Goal: Obtain resource: Obtain resource

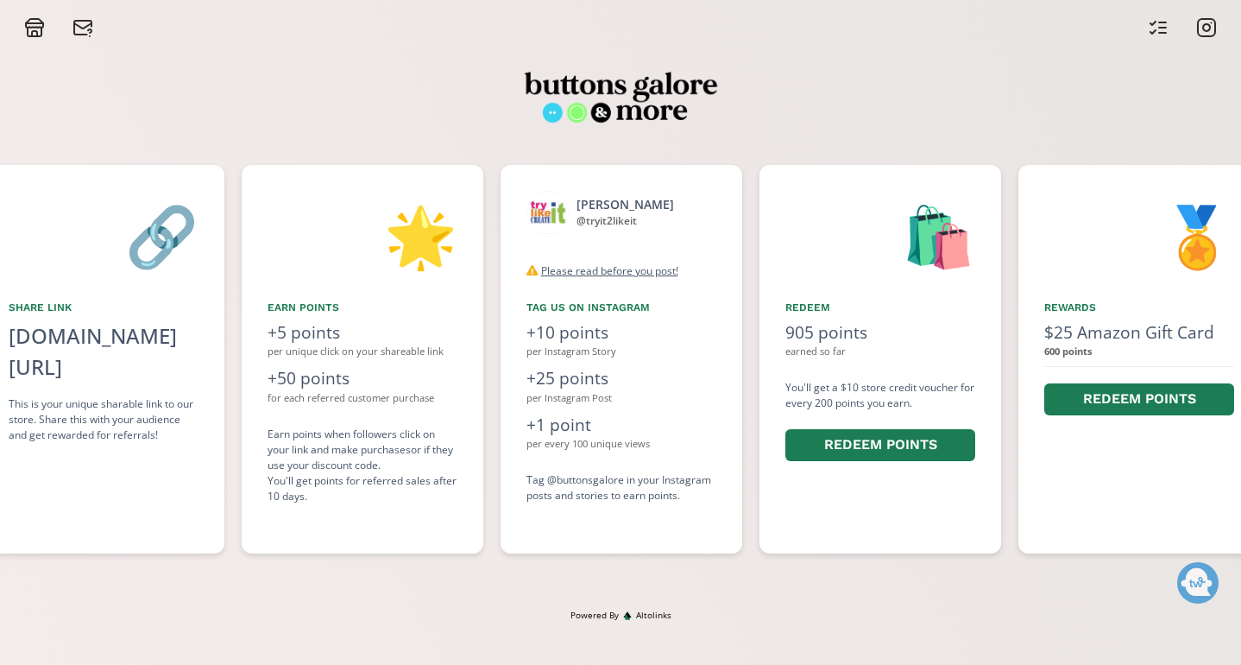
scroll to position [0, 1294]
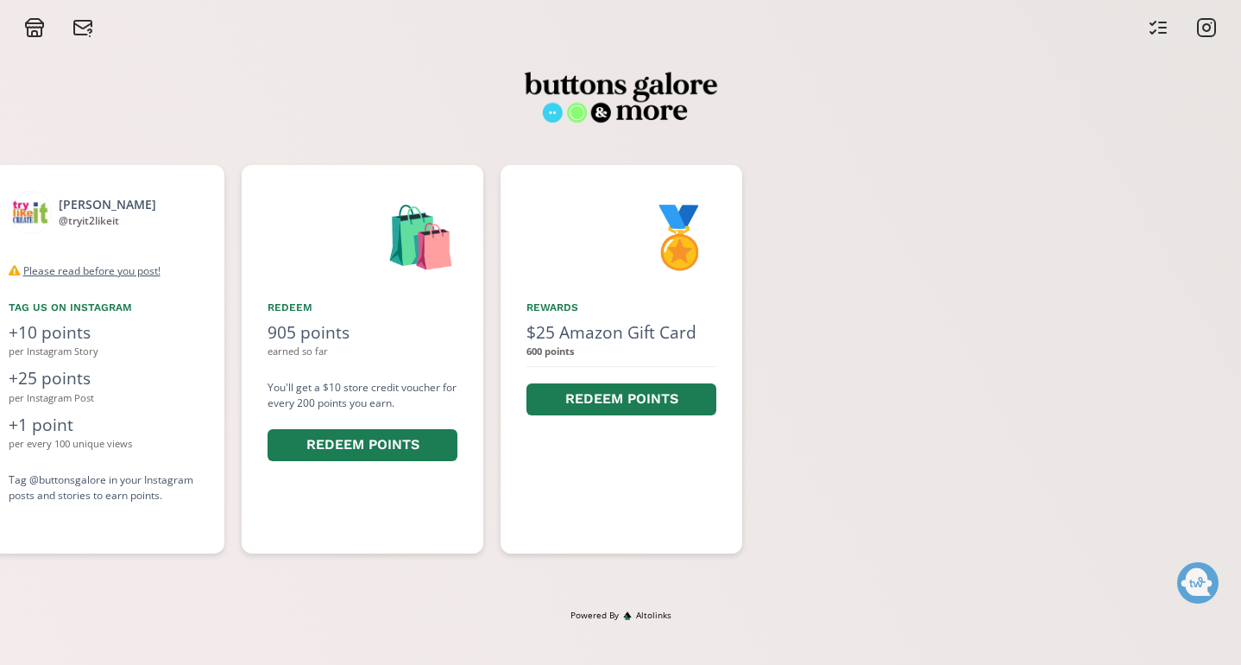
scroll to position [0, 1812]
click at [600, 389] on button "Redeem points" at bounding box center [618, 399] width 190 height 37
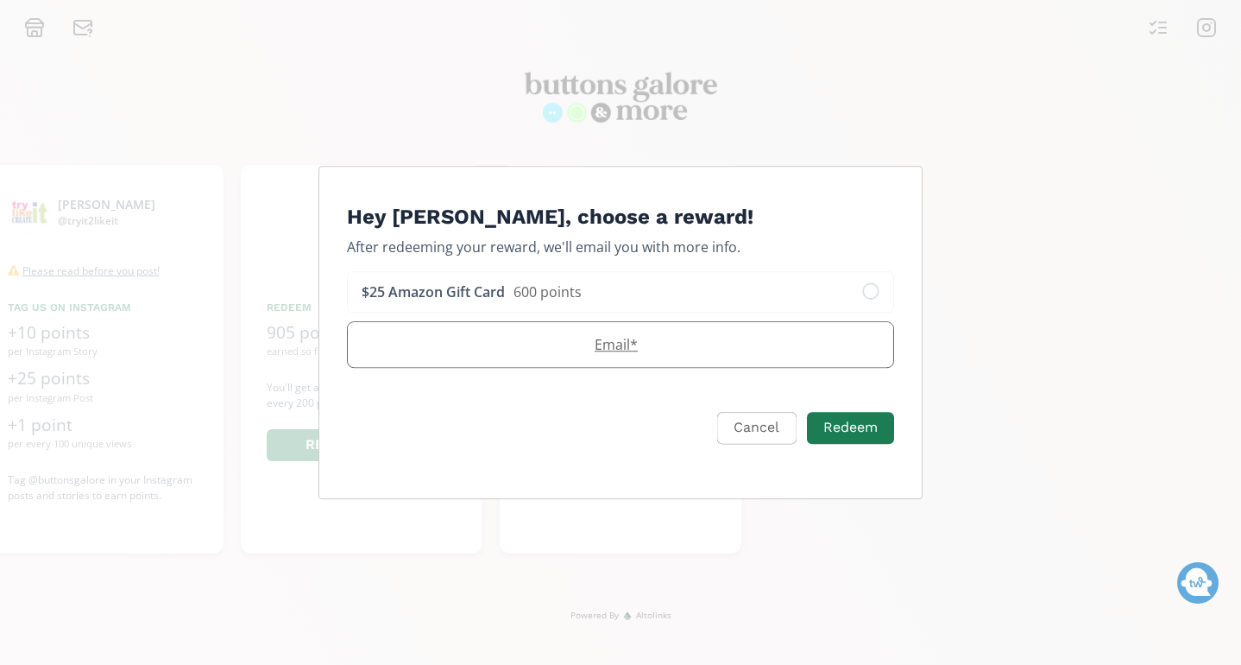
click at [603, 352] on label "Email *" at bounding box center [612, 344] width 528 height 21
type input "[EMAIL_ADDRESS][DOMAIN_NAME]"
click at [600, 353] on input "[EMAIL_ADDRESS][DOMAIN_NAME]" at bounding box center [620, 344] width 545 height 45
click at [846, 438] on button "Redeem" at bounding box center [850, 427] width 92 height 37
click at [877, 284] on icon "Edit Program" at bounding box center [870, 291] width 17 height 17
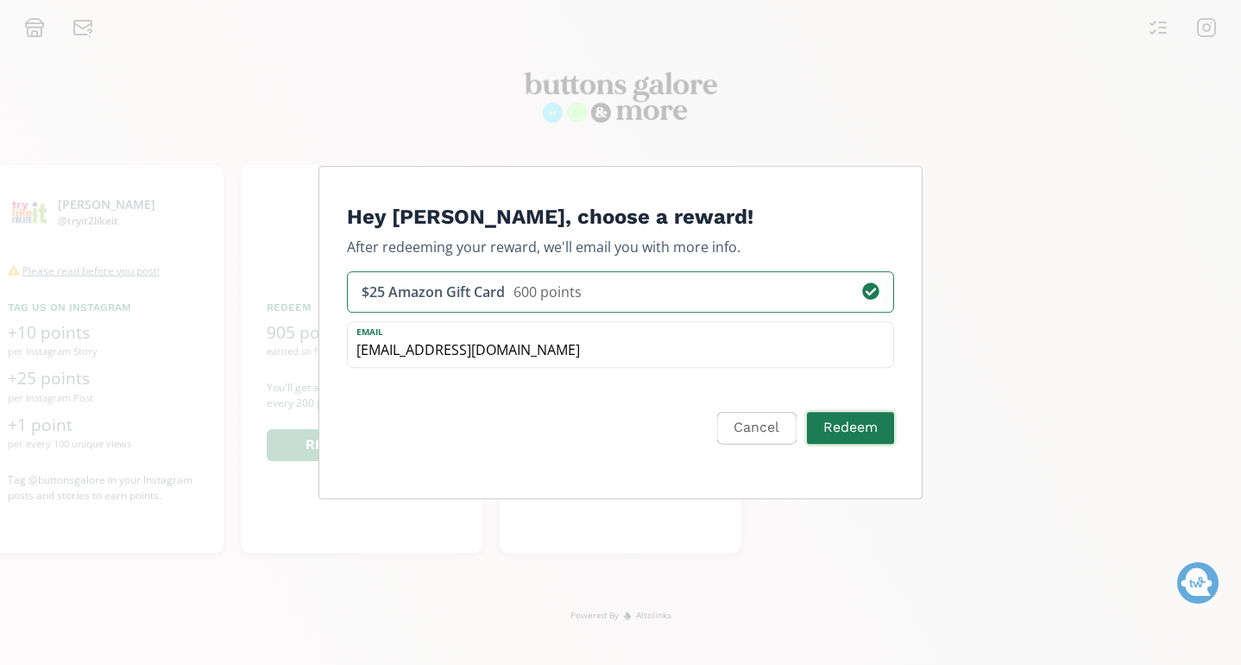
click at [860, 434] on button "Redeem" at bounding box center [850, 427] width 92 height 37
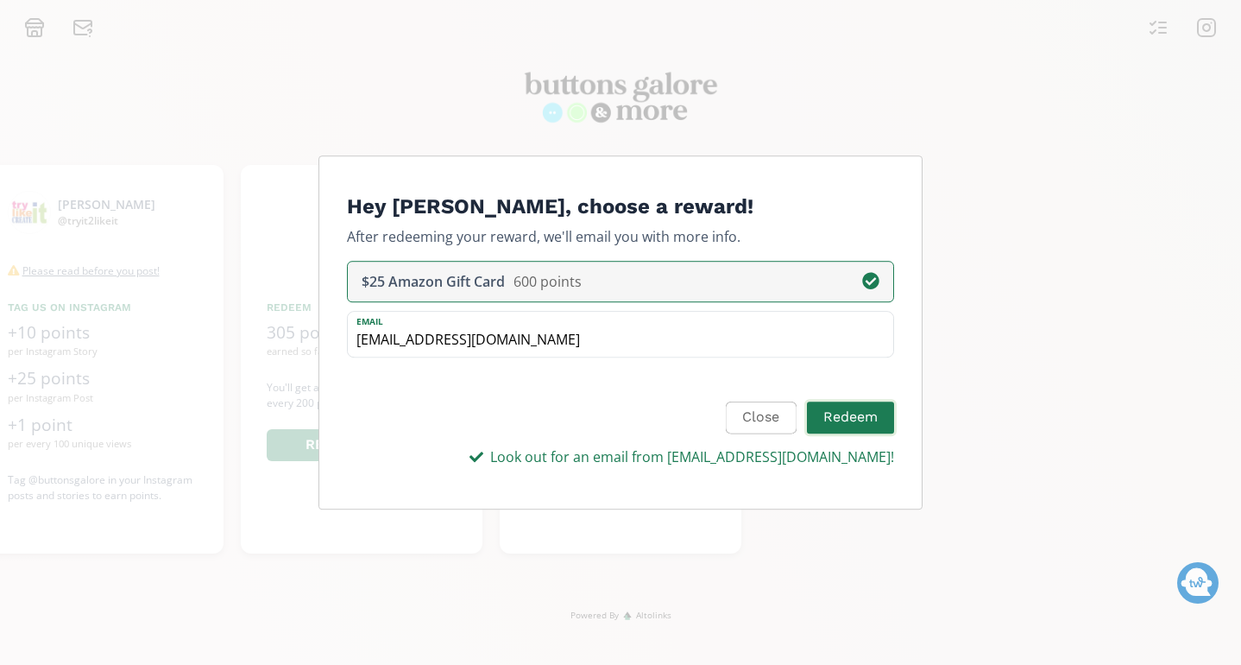
click at [844, 426] on button "Redeem" at bounding box center [850, 417] width 92 height 37
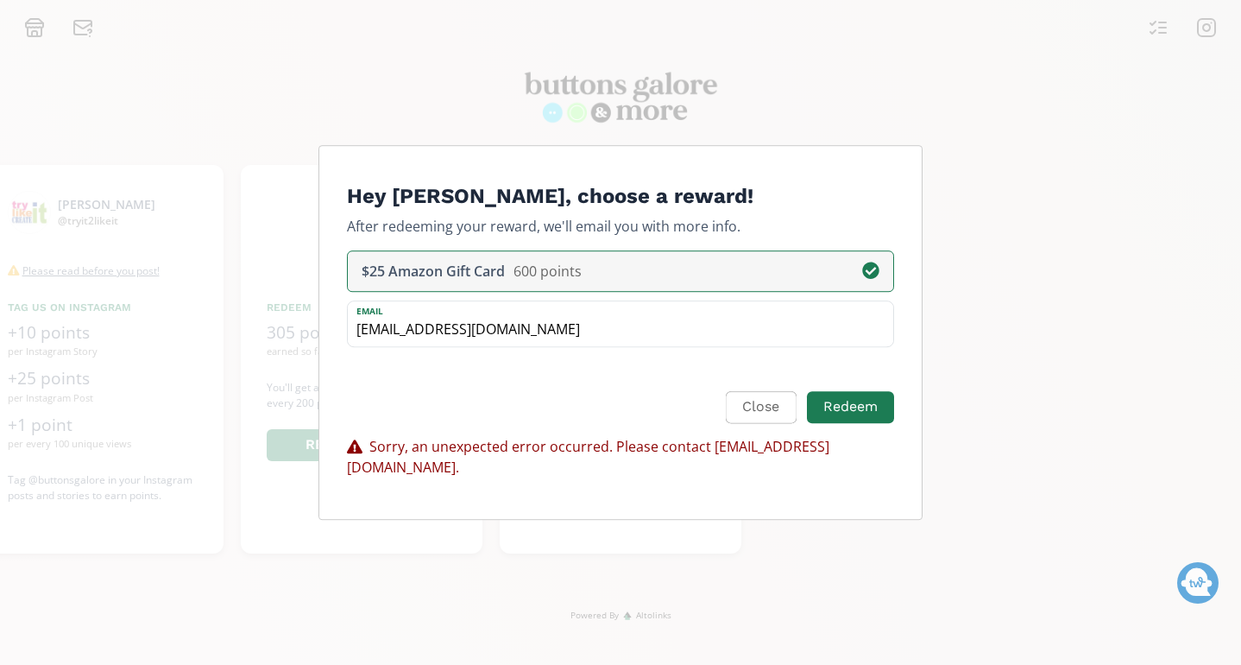
click at [866, 113] on div "Hey [PERSON_NAME], choose a reward! After redeeming your reward, we'll email yo…" at bounding box center [620, 332] width 1241 height 665
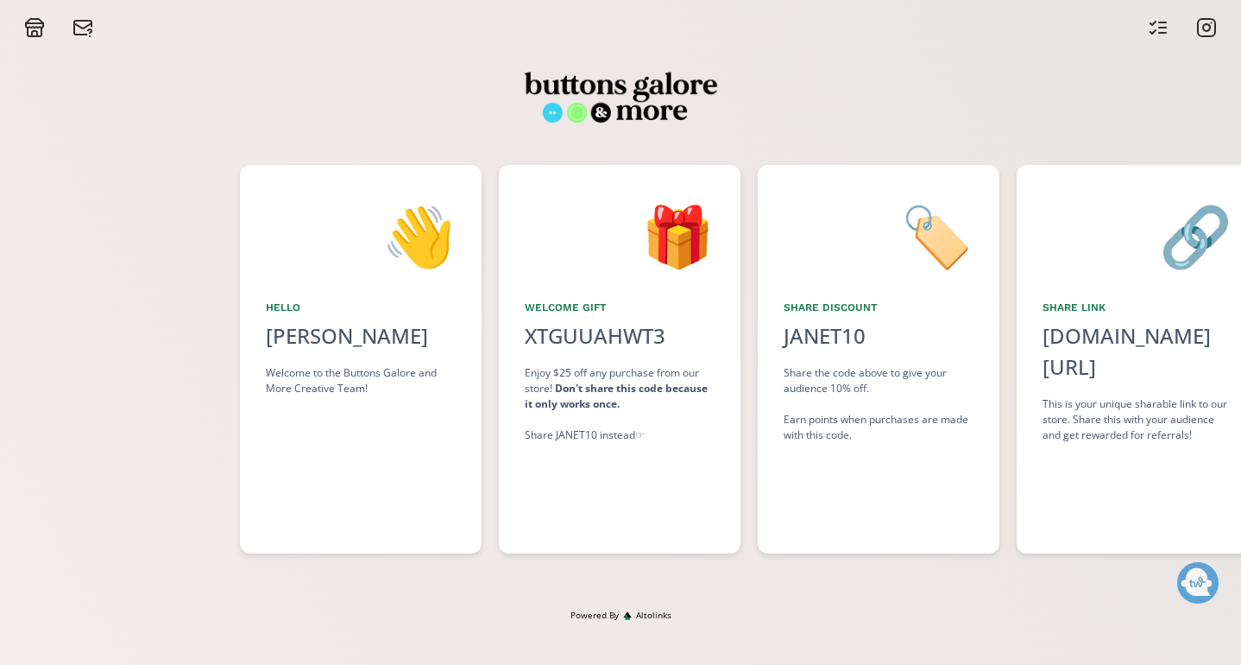
scroll to position [0, 259]
